Goal: Task Accomplishment & Management: Manage account settings

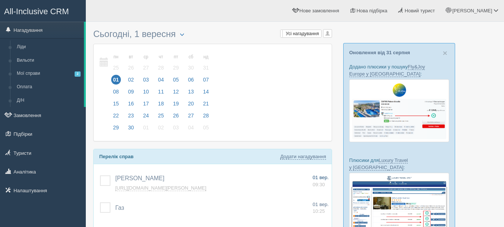
click at [324, 176] on span "01 вер." at bounding box center [321, 177] width 16 height 6
type input "[PERSON_NAME]"
type textarea "[URL][DOMAIN_NAME][PERSON_NAME]"
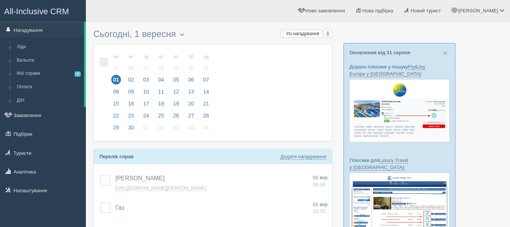
select select "9"
select select "30"
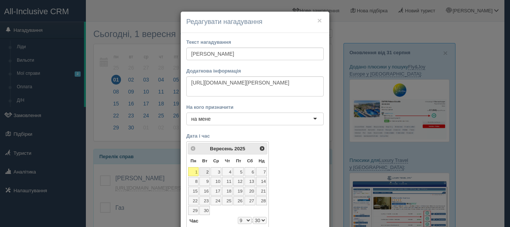
click at [205, 171] on link "2" at bounding box center [204, 171] width 10 height 9
select select "9"
select select "30"
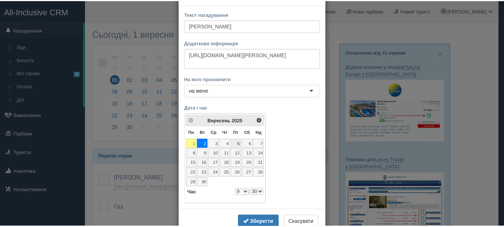
scroll to position [37, 0]
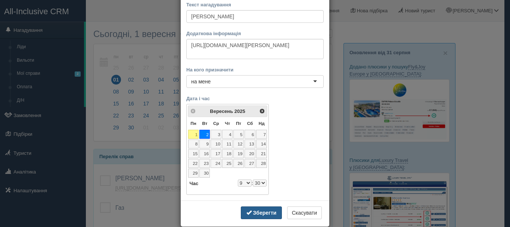
click at [268, 213] on b "Зберегти" at bounding box center [265, 212] width 24 height 6
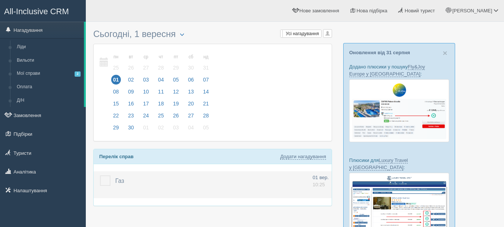
click at [100, 175] on label at bounding box center [100, 175] width 0 height 0
click at [0, 0] on input "checkbox" at bounding box center [0, 0] width 0 height 0
